Goal: Information Seeking & Learning: Learn about a topic

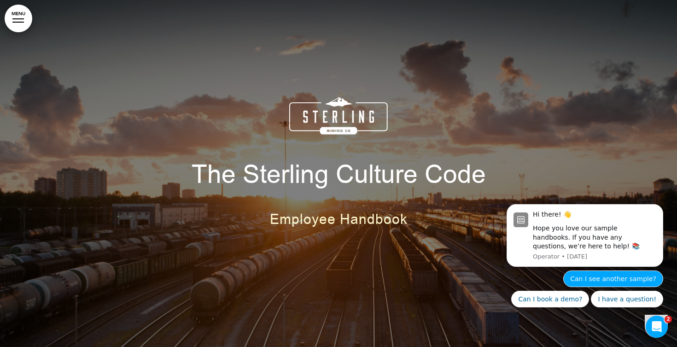
click at [595, 278] on button "Can I see another sample?" at bounding box center [613, 278] width 100 height 17
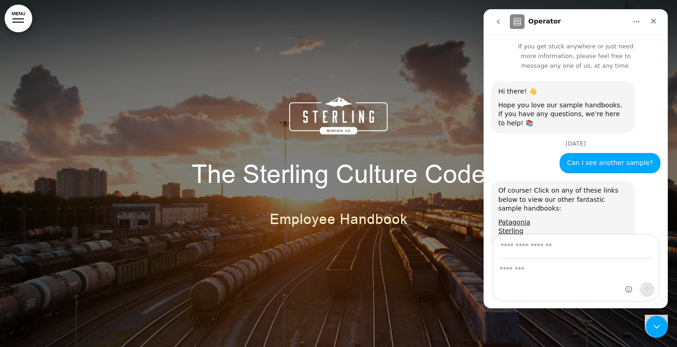
scroll to position [79, 0]
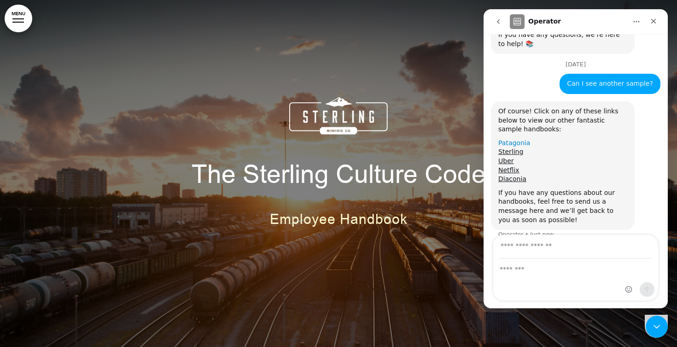
click at [514, 139] on link "Patagonia" at bounding box center [514, 142] width 32 height 7
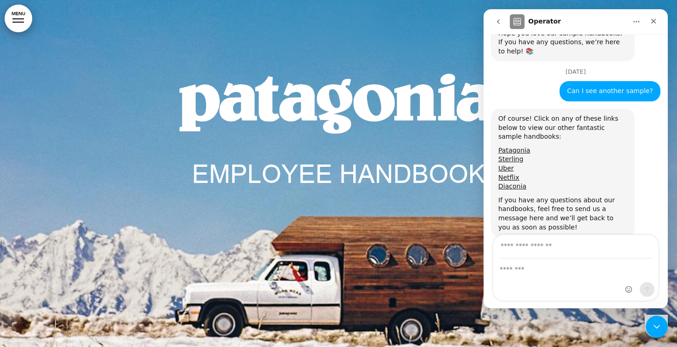
scroll to position [79, 0]
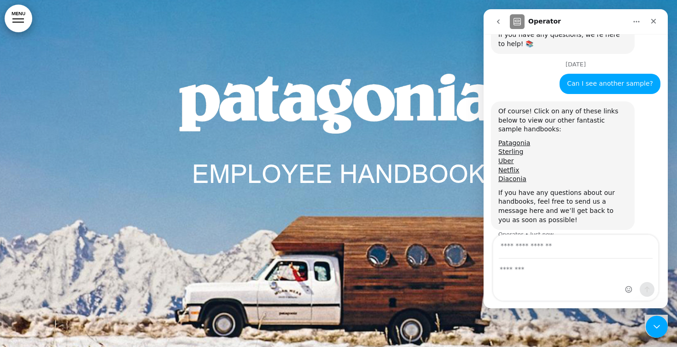
click at [497, 24] on icon "go back" at bounding box center [498, 21] width 7 height 7
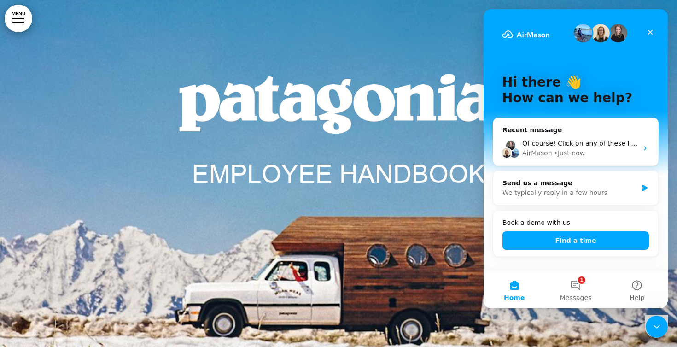
click at [23, 24] on link "MENU" at bounding box center [19, 19] width 28 height 28
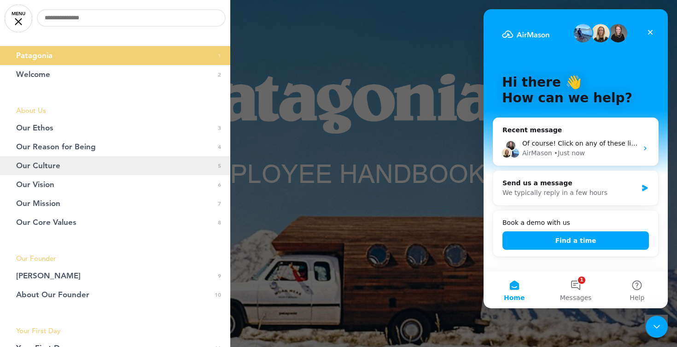
click at [51, 168] on span "Our Culture" at bounding box center [38, 166] width 44 height 8
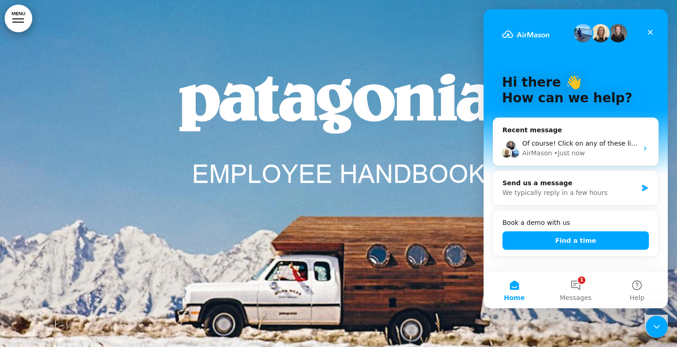
click at [18, 17] on link "MENU" at bounding box center [19, 19] width 28 height 28
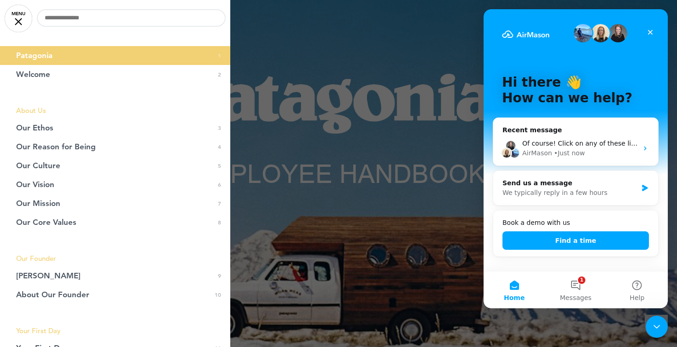
click at [325, 190] on div at bounding box center [338, 173] width 677 height 347
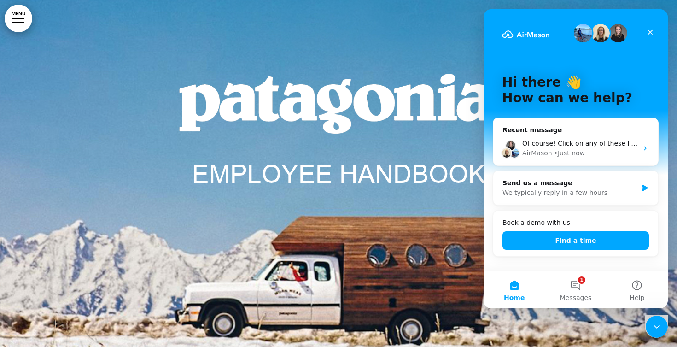
click at [505, 68] on div "Hi there 👋 How can we help?" at bounding box center [576, 92] width 166 height 166
click at [499, 13] on div "Hi there 👋 How can we help?" at bounding box center [576, 92] width 166 height 166
click at [366, 271] on div "EMPLOYEE HANDBOOK" at bounding box center [338, 173] width 461 height 272
click at [649, 34] on icon "Close" at bounding box center [650, 32] width 5 height 5
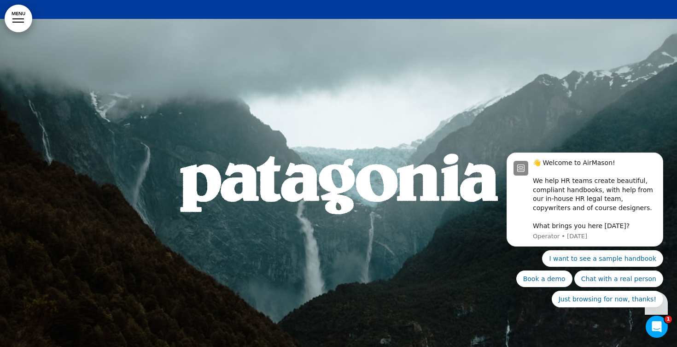
scroll to position [6173, 0]
